Goal: Obtain resource: Download file/media

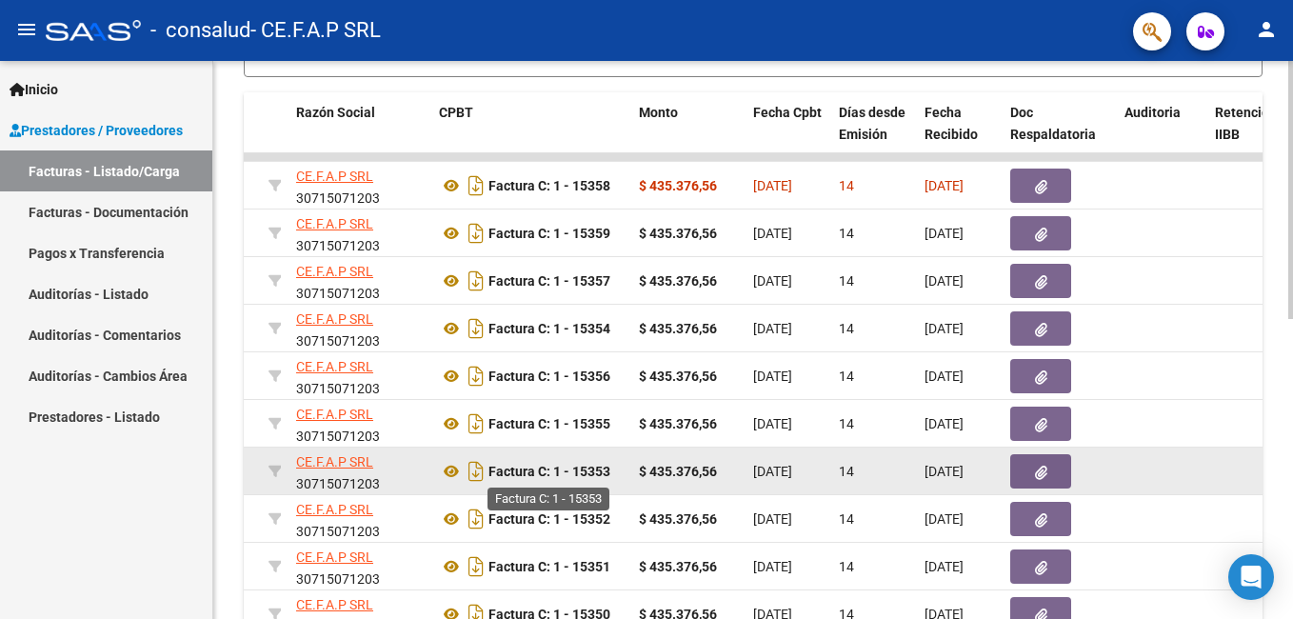
scroll to position [364, 0]
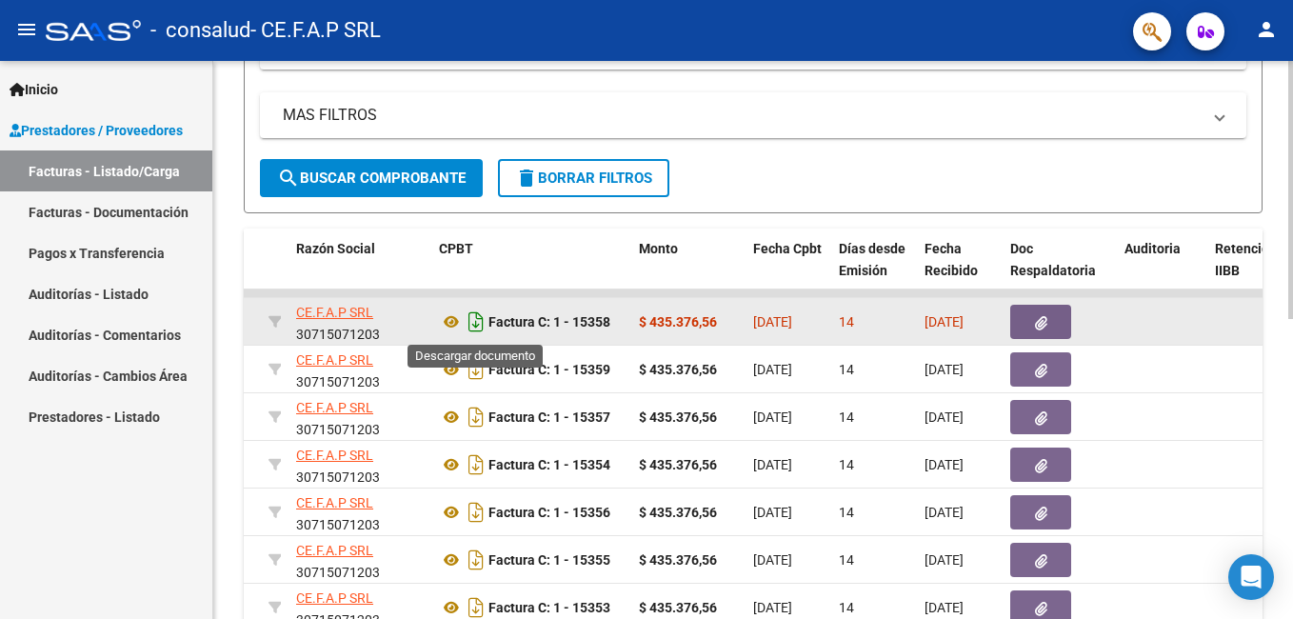
click at [477, 321] on icon "Descargar documento" at bounding box center [476, 322] width 25 height 30
click at [1040, 317] on icon "button" at bounding box center [1041, 323] width 12 height 14
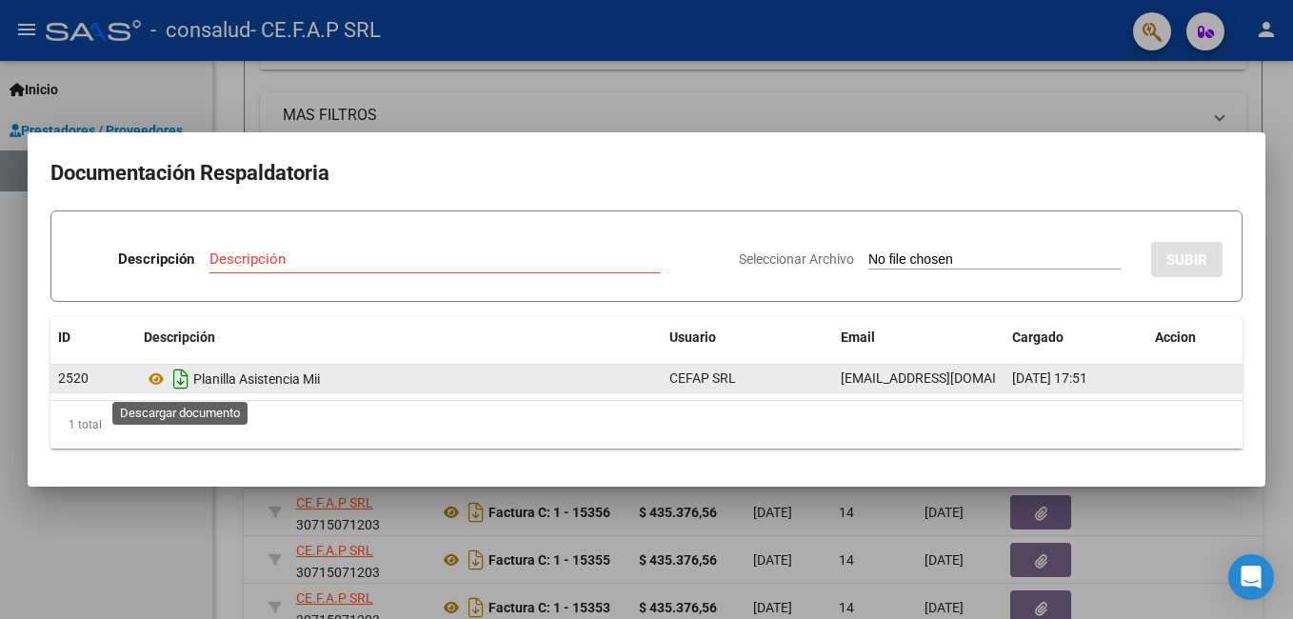
click at [185, 388] on icon "Descargar documento" at bounding box center [181, 379] width 25 height 30
click at [1271, 185] on div at bounding box center [646, 309] width 1293 height 619
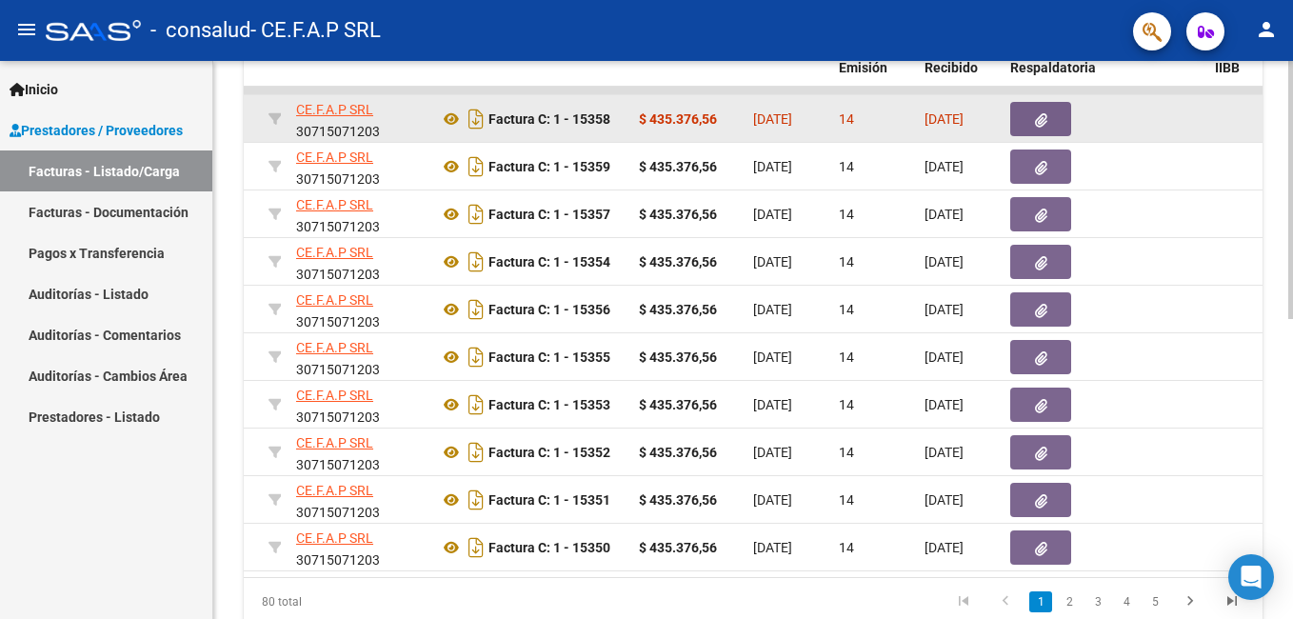
scroll to position [649, 0]
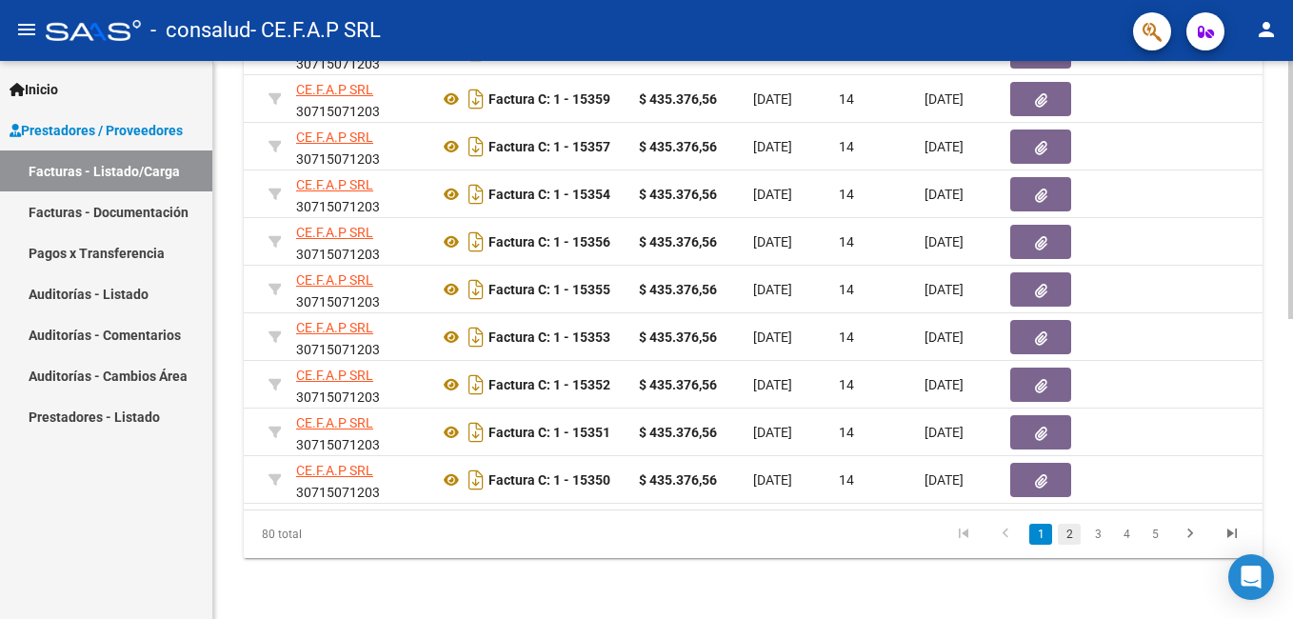
click at [1072, 539] on link "2" at bounding box center [1069, 534] width 23 height 21
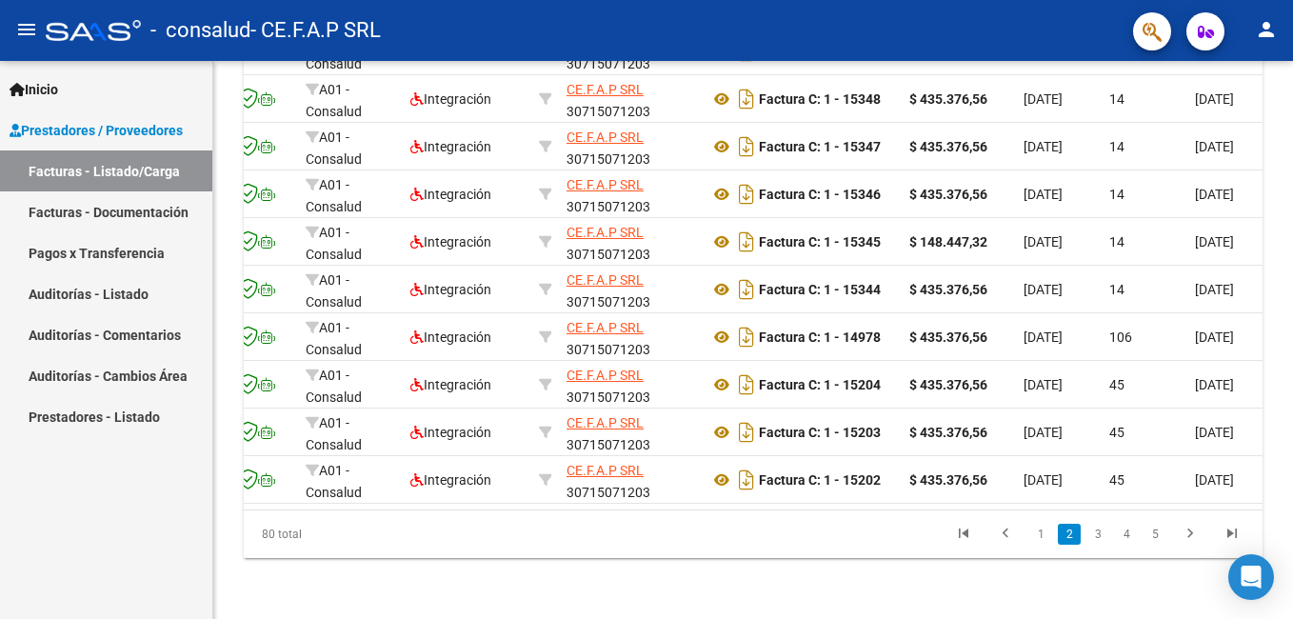
scroll to position [0, 0]
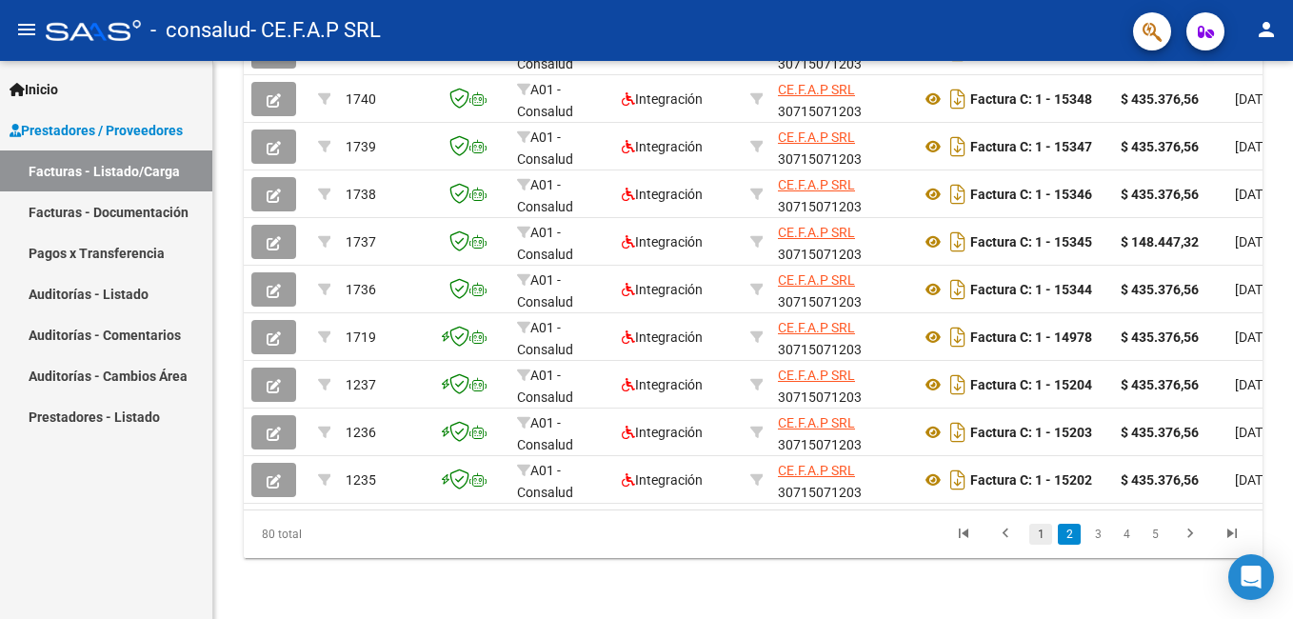
click at [1038, 538] on link "1" at bounding box center [1040, 534] width 23 height 21
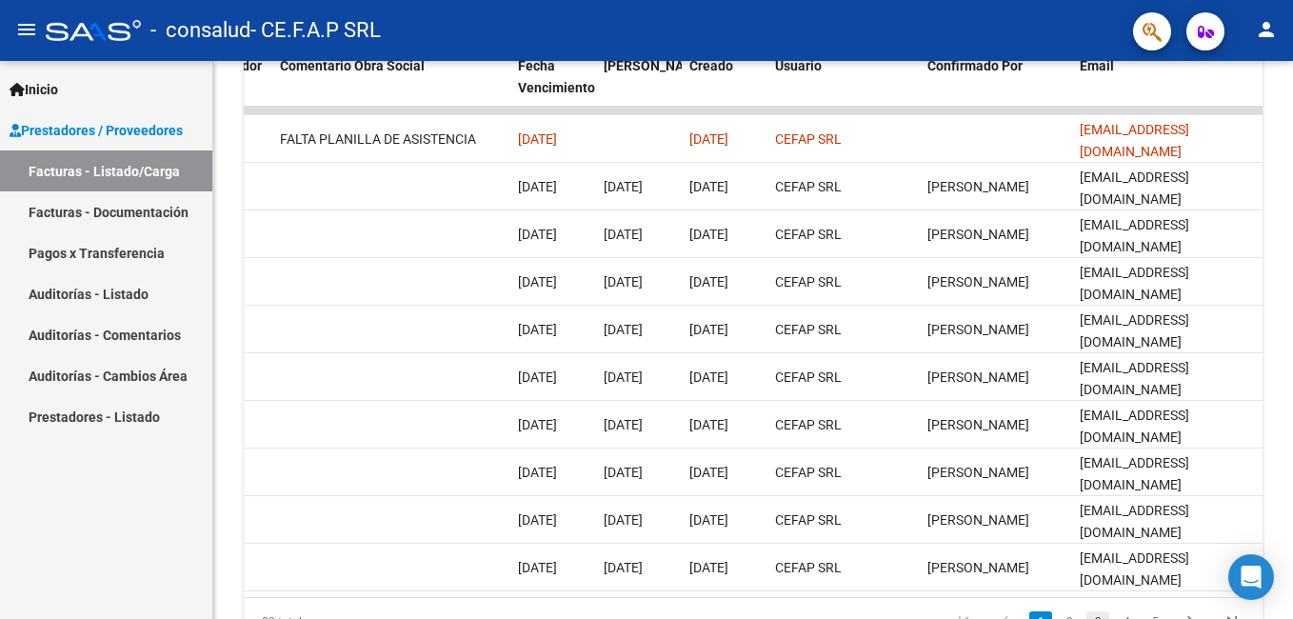
scroll to position [649, 0]
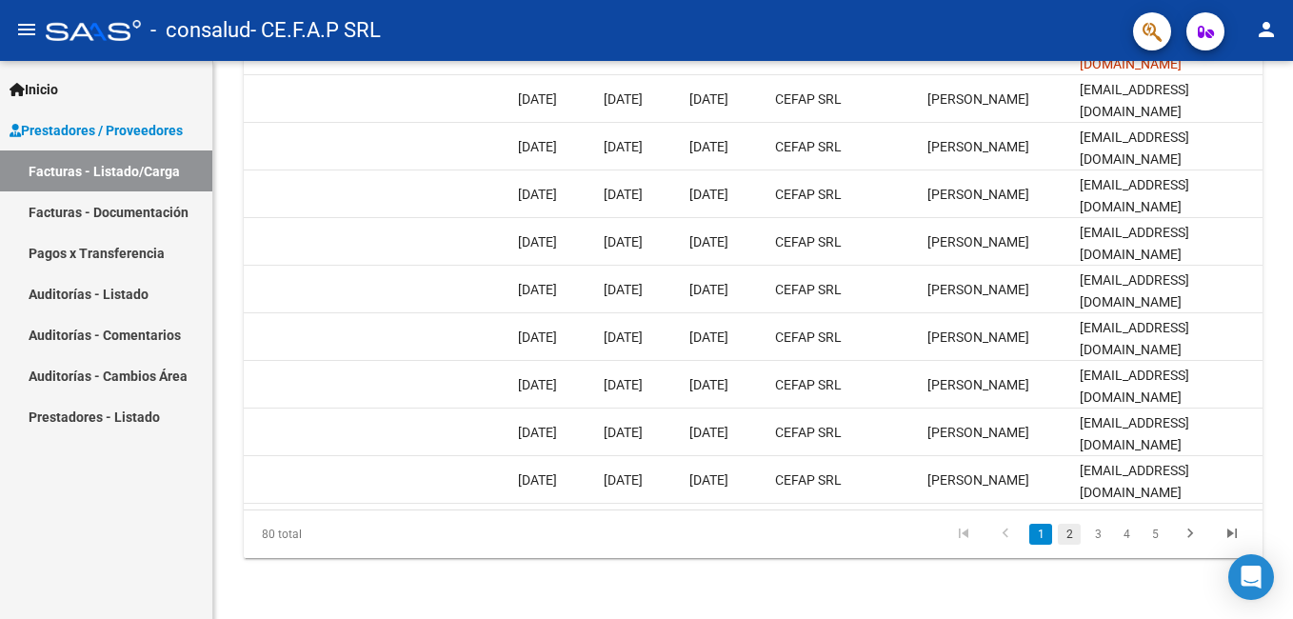
click at [1068, 542] on link "2" at bounding box center [1069, 534] width 23 height 21
drag, startPoint x: 1084, startPoint y: 485, endPoint x: 809, endPoint y: 495, distance: 274.4
click at [809, 495] on datatable-body "1741 A01 - Consalud Integración CE.F.A.P SRL 30715071203 Factura C: 1 - 15349 $…" at bounding box center [753, 264] width 1019 height 490
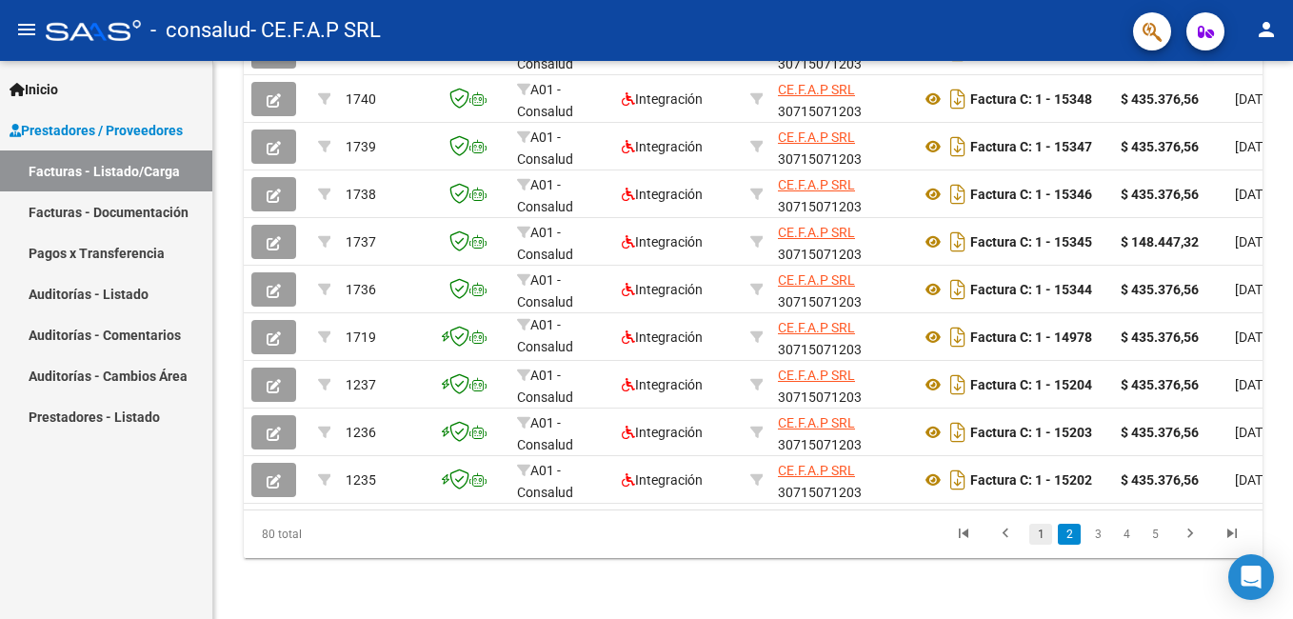
click at [1045, 537] on link "1" at bounding box center [1040, 534] width 23 height 21
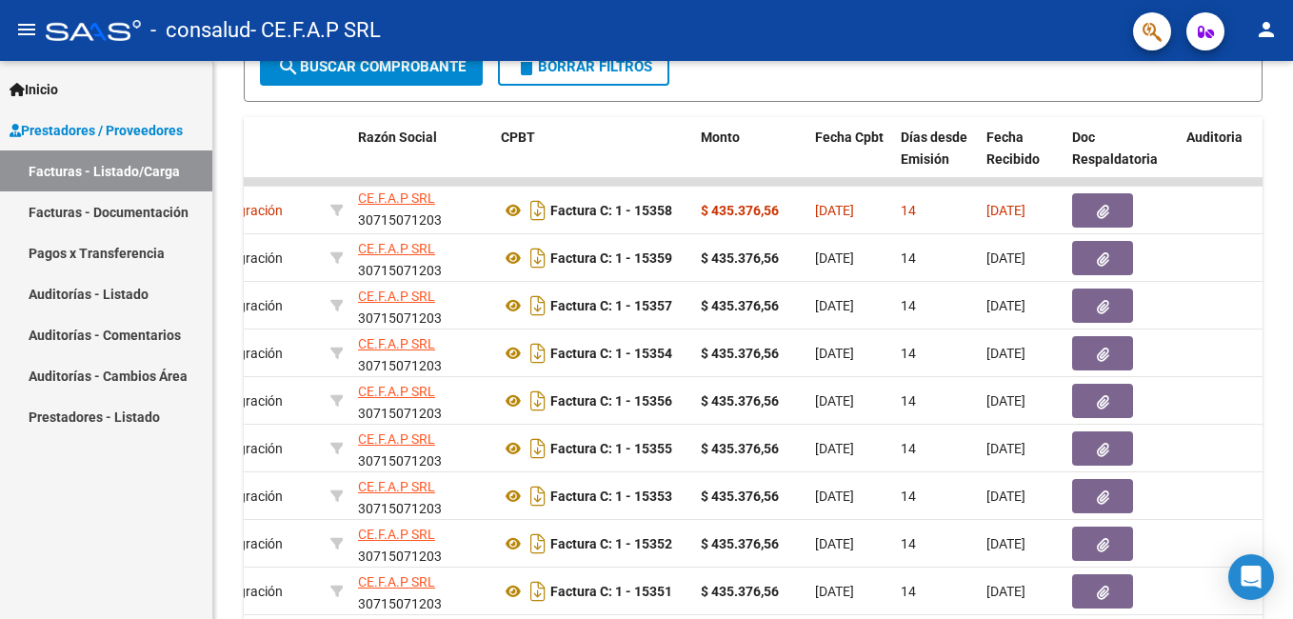
scroll to position [364, 0]
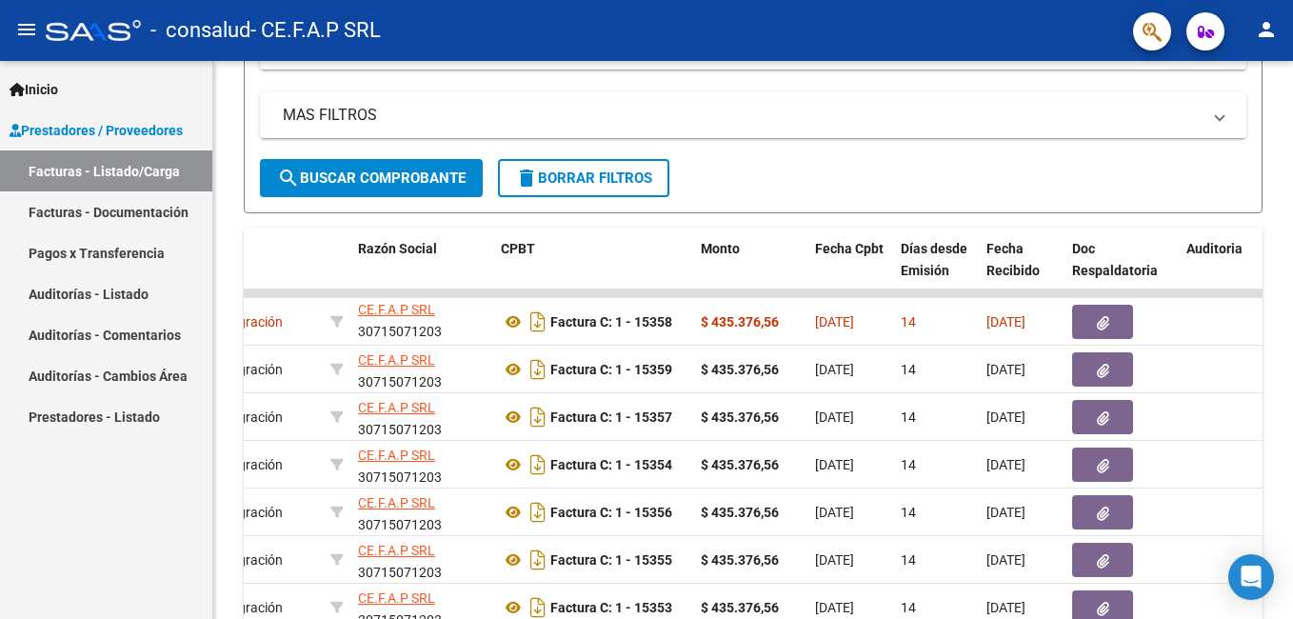
click at [1264, 25] on mat-icon "person" at bounding box center [1266, 29] width 23 height 23
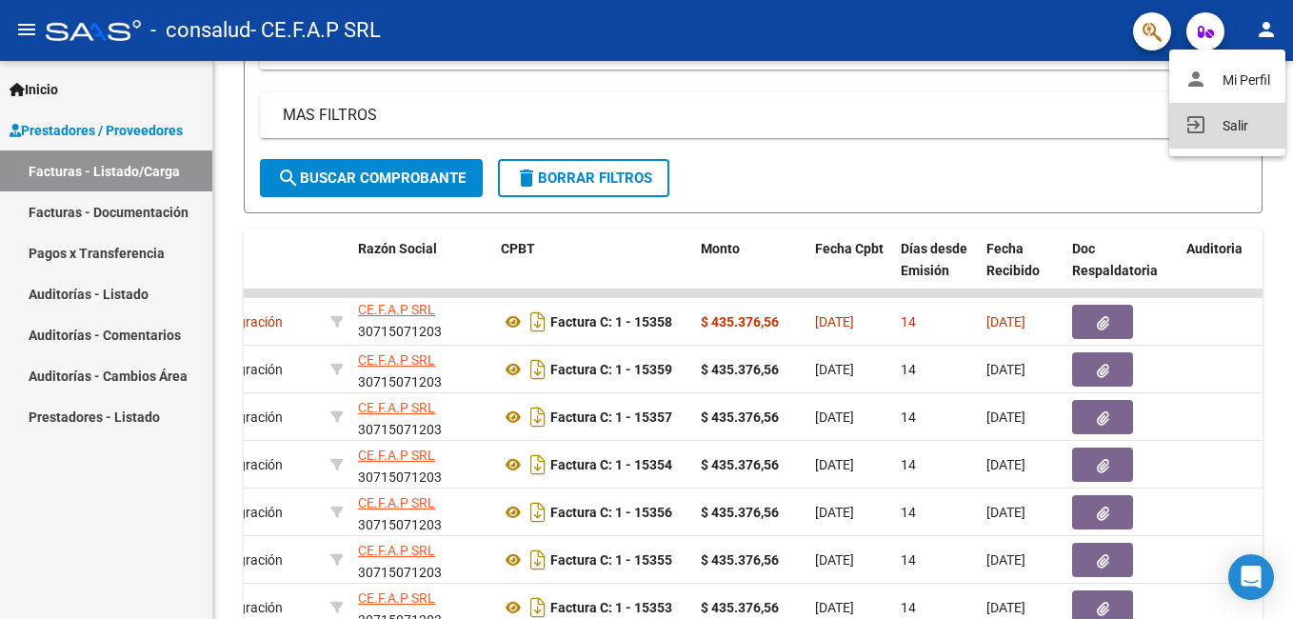
click at [1238, 124] on button "exit_to_app Salir" at bounding box center [1227, 126] width 116 height 46
